Goal: Information Seeking & Learning: Learn about a topic

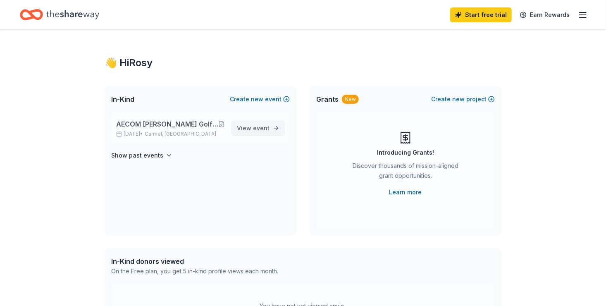
click at [275, 126] on link "View event" at bounding box center [257, 128] width 53 height 15
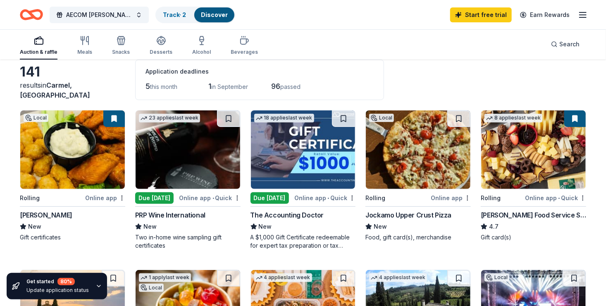
scroll to position [42, 0]
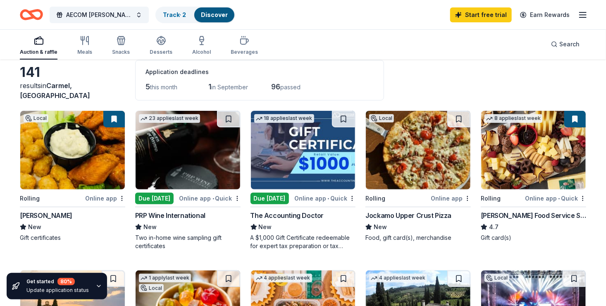
click at [45, 53] on div "Auction & raffle" at bounding box center [39, 52] width 38 height 7
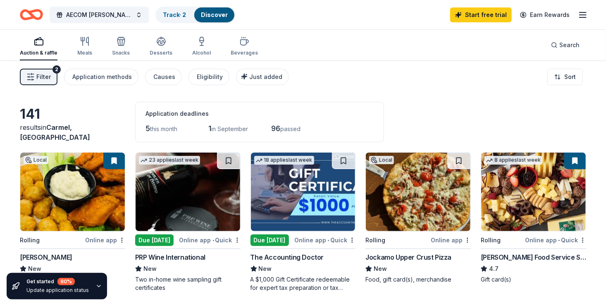
click at [45, 76] on span "Filter" at bounding box center [43, 77] width 14 height 10
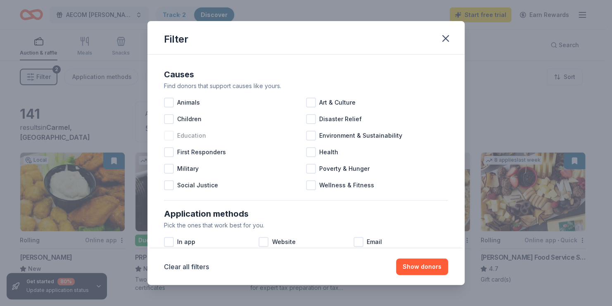
click at [171, 137] on div at bounding box center [169, 136] width 10 height 10
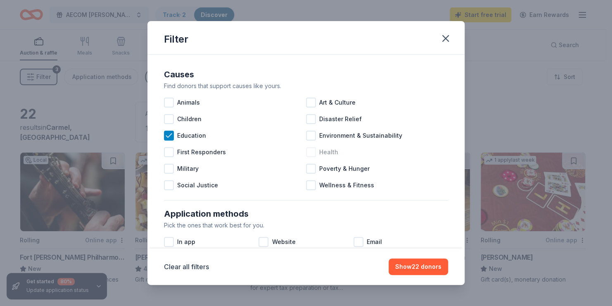
click at [310, 151] on div at bounding box center [311, 152] width 10 height 10
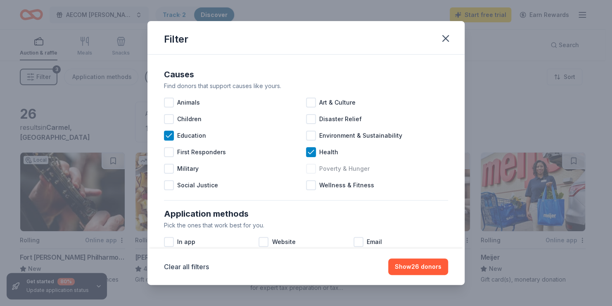
click at [308, 168] on div at bounding box center [311, 169] width 10 height 10
click at [431, 265] on button "Show 30 donors" at bounding box center [418, 266] width 60 height 17
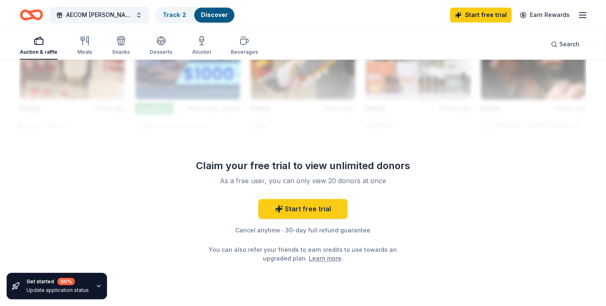
scroll to position [782, 0]
